Goal: Complete application form

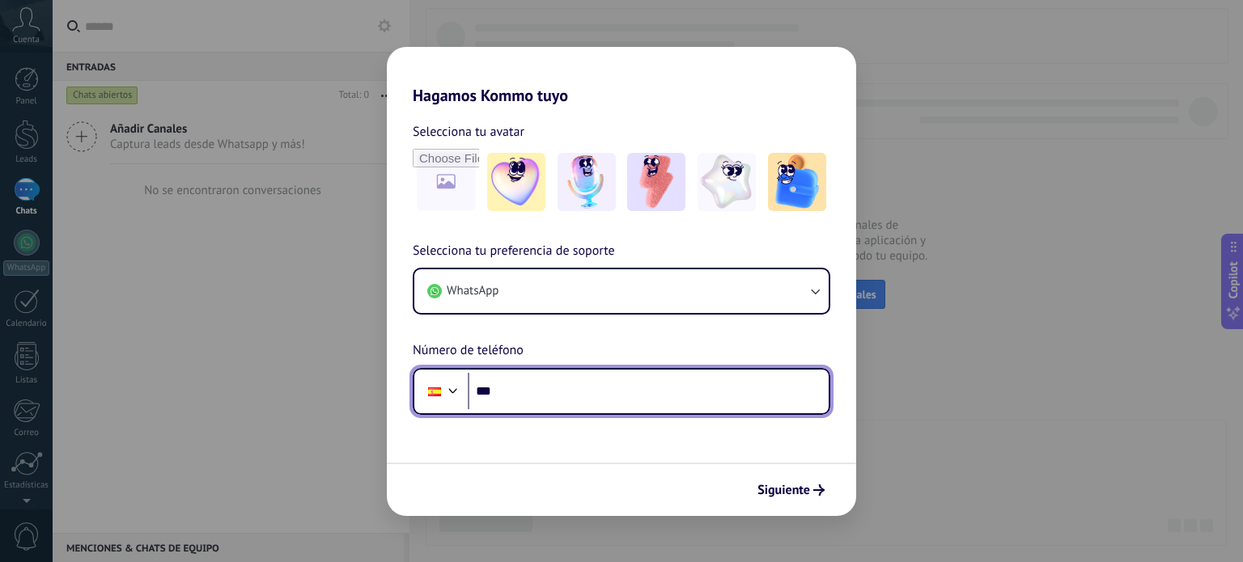
click at [646, 394] on input "***" at bounding box center [648, 391] width 361 height 37
type input "**********"
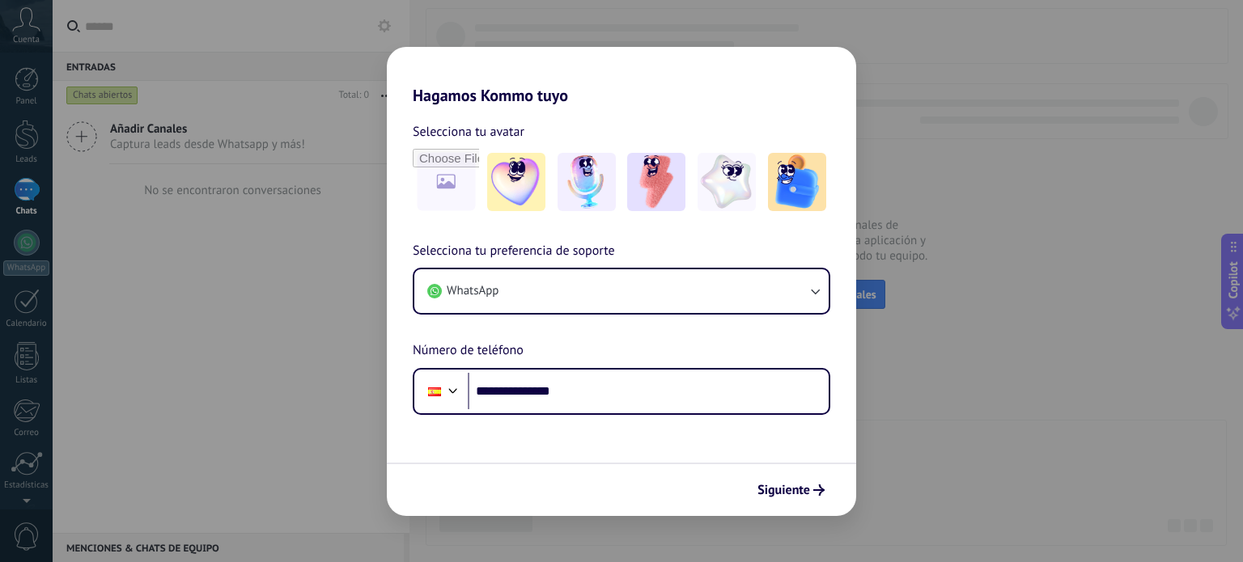
click at [239, 331] on div "**********" at bounding box center [621, 281] width 1243 height 562
click at [175, 462] on div "**********" at bounding box center [621, 281] width 1243 height 562
